Goal: Task Accomplishment & Management: Manage account settings

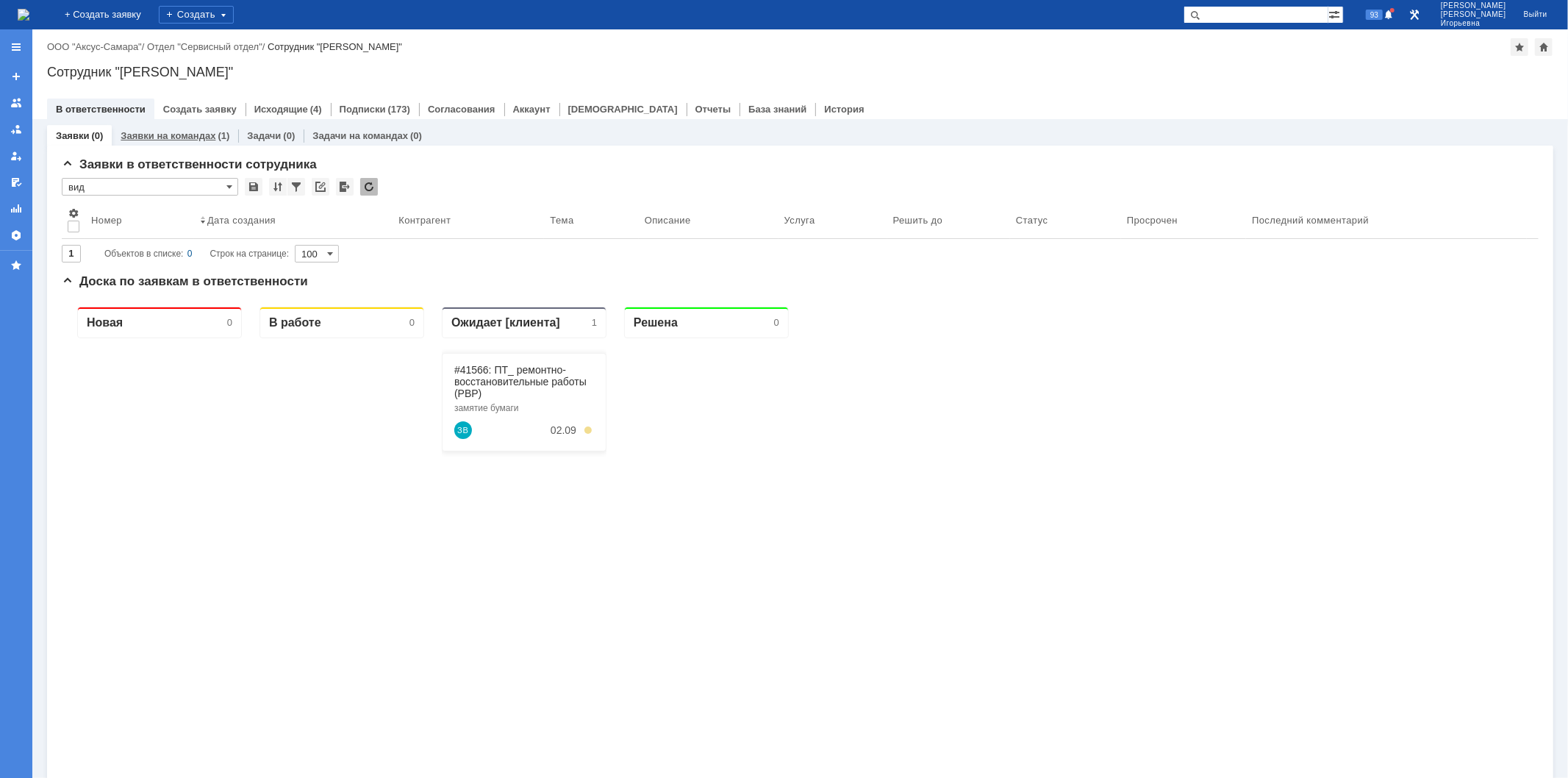
click at [194, 133] on link "Заявки на командах" at bounding box center [168, 135] width 94 height 11
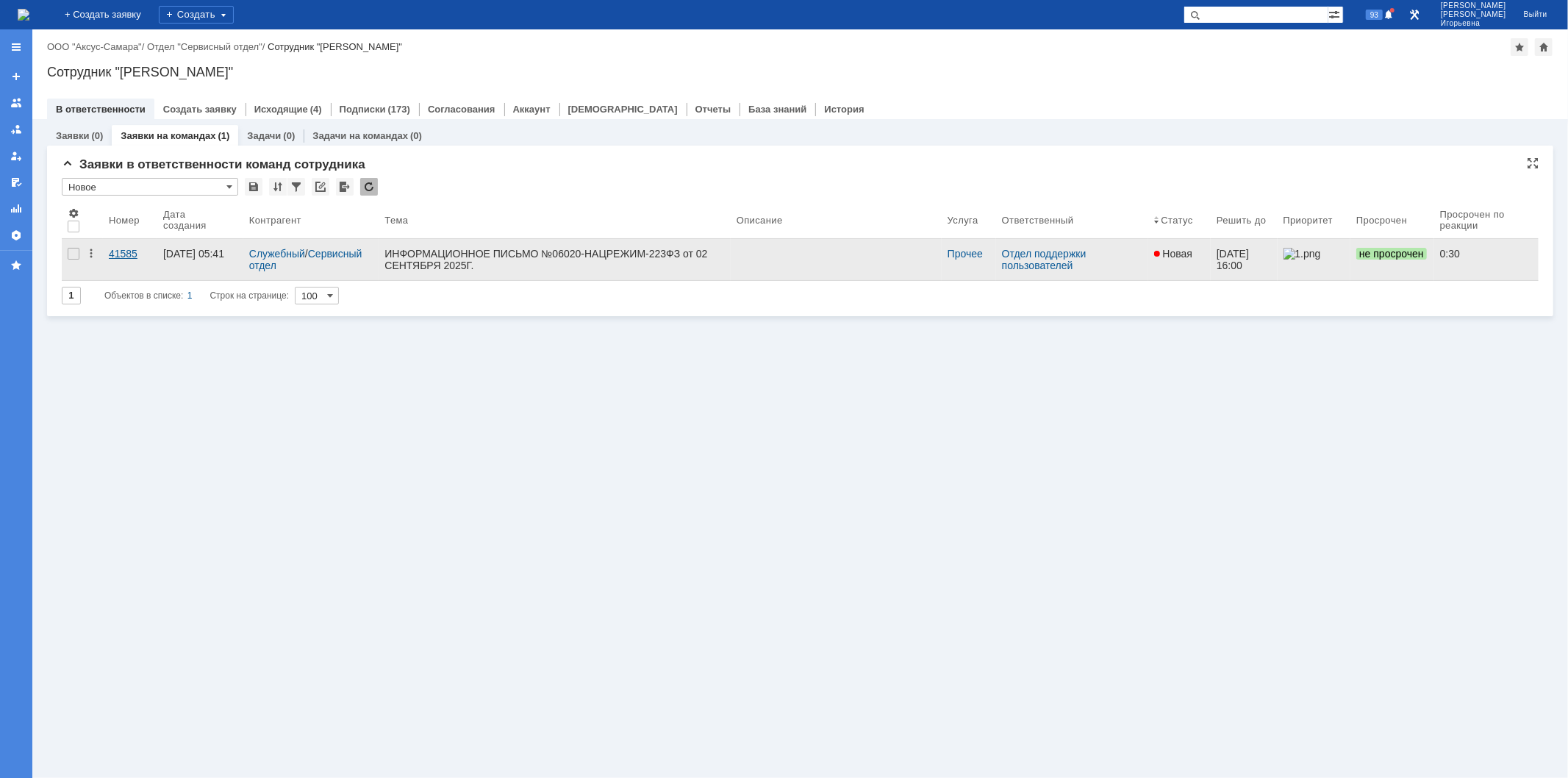
click at [131, 249] on div "41585" at bounding box center [130, 254] width 43 height 12
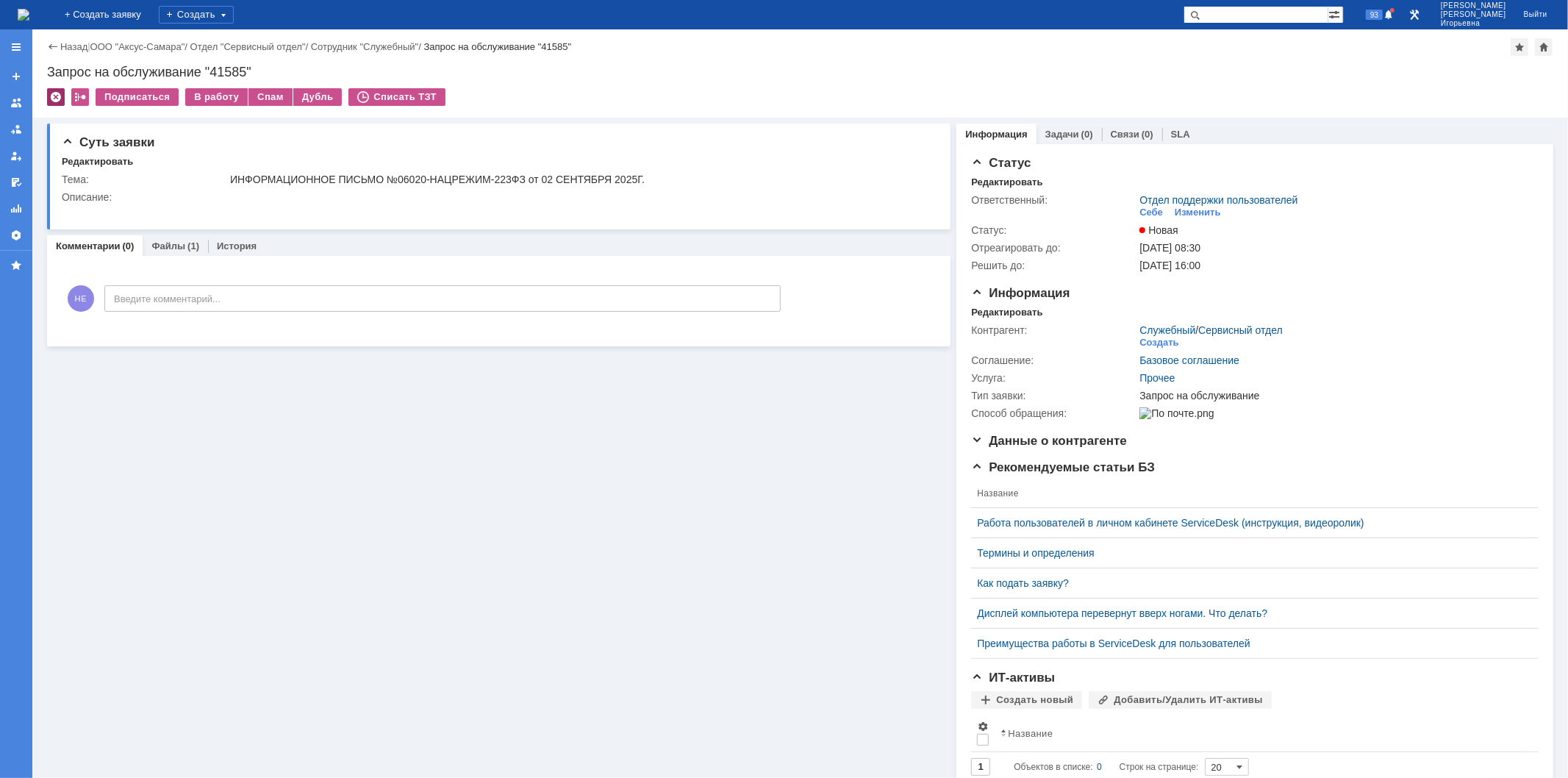
click at [57, 94] on div at bounding box center [56, 97] width 17 height 17
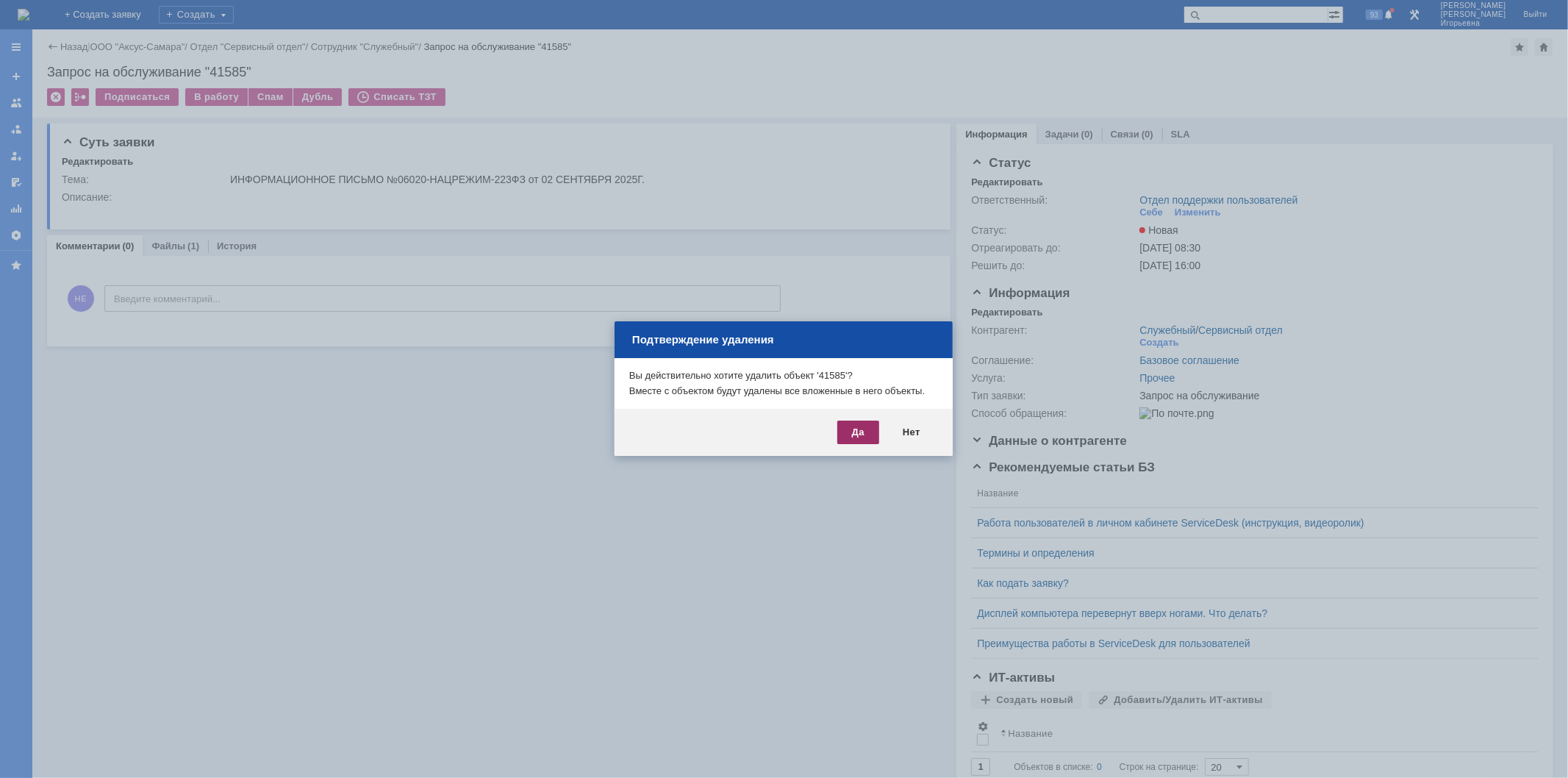
click at [858, 432] on div "Да" at bounding box center [858, 432] width 42 height 24
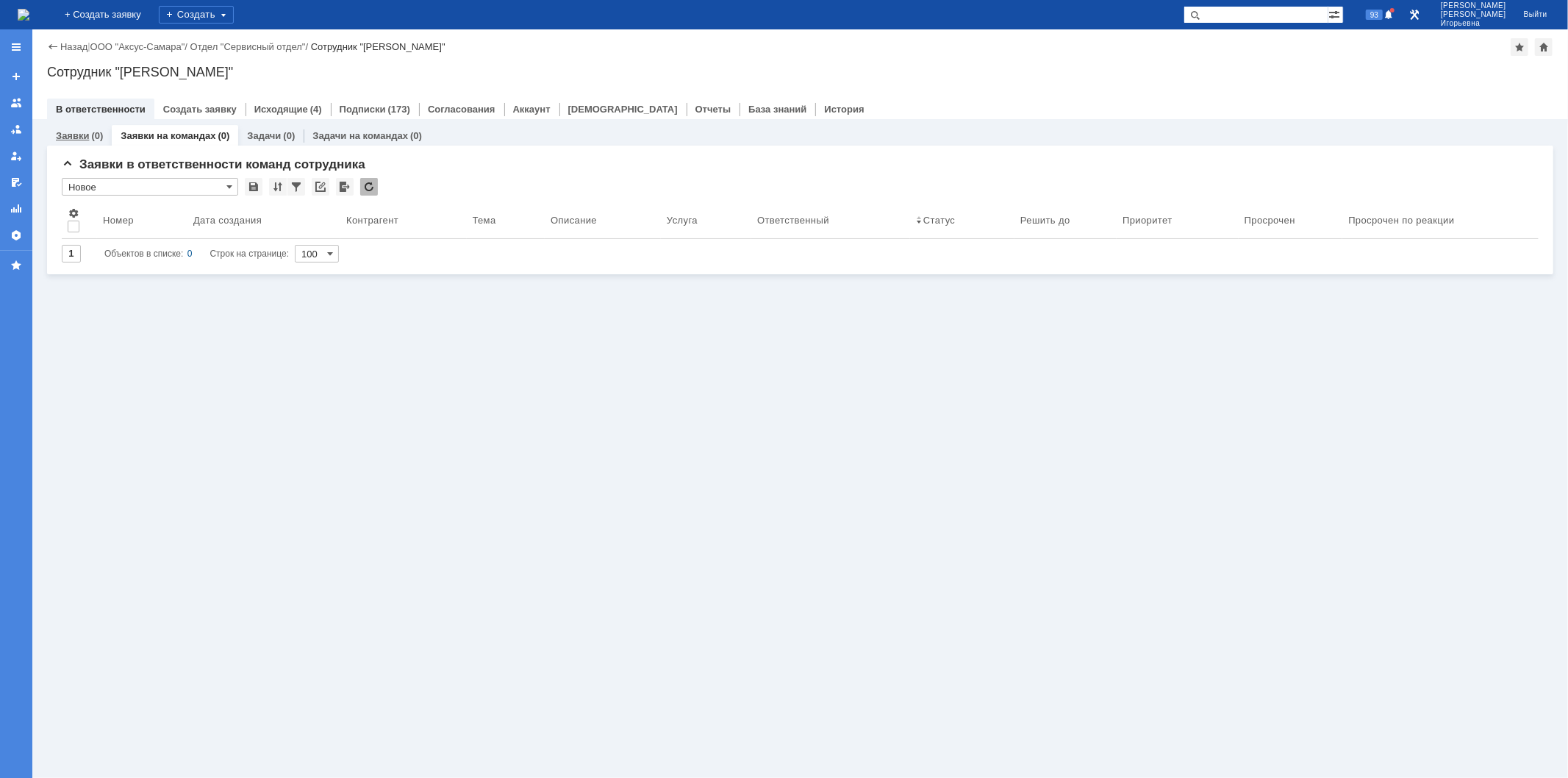
click at [76, 131] on link "Заявки" at bounding box center [72, 135] width 33 height 11
